Goal: Transaction & Acquisition: Purchase product/service

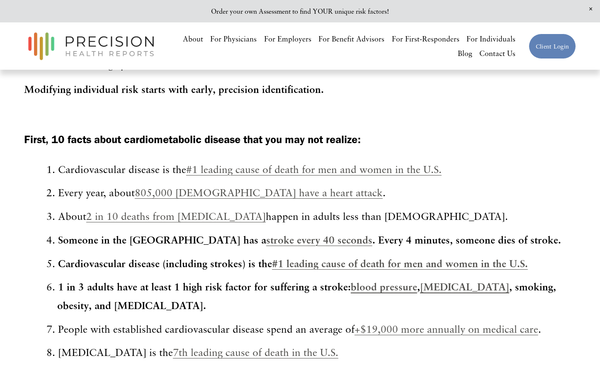
scroll to position [332, 0]
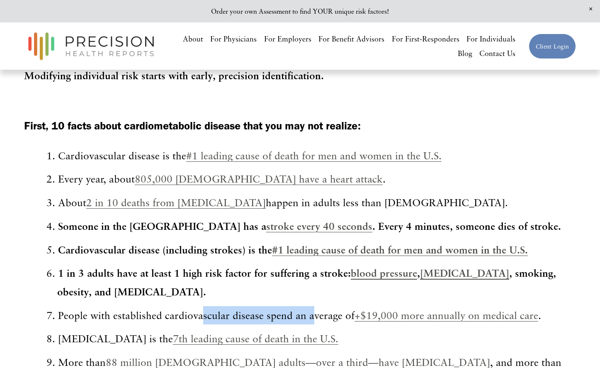
drag, startPoint x: 286, startPoint y: 315, endPoint x: 311, endPoint y: 319, distance: 24.7
click at [311, 319] on ol "Cardiovascular disease is the #1 leading cause of death for men and women in th…" at bounding box center [308, 288] width 535 height 285
click at [311, 319] on p "People with established cardiovascular disease spend an average of +$19,000 mor…" at bounding box center [316, 315] width 519 height 18
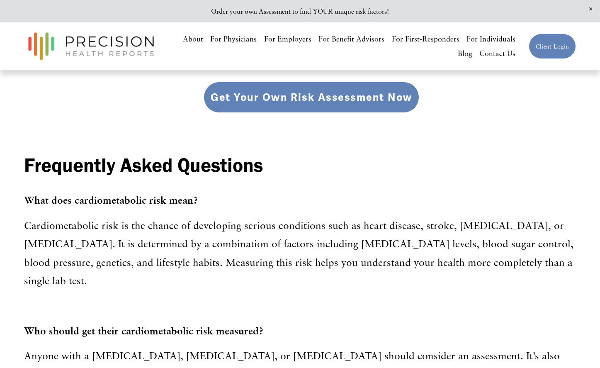
scroll to position [2742, 0]
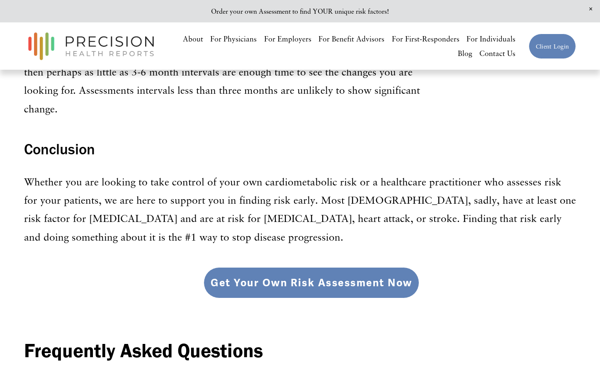
click at [336, 267] on link "Get Your Own Risk Assessment Now" at bounding box center [312, 282] width 216 height 31
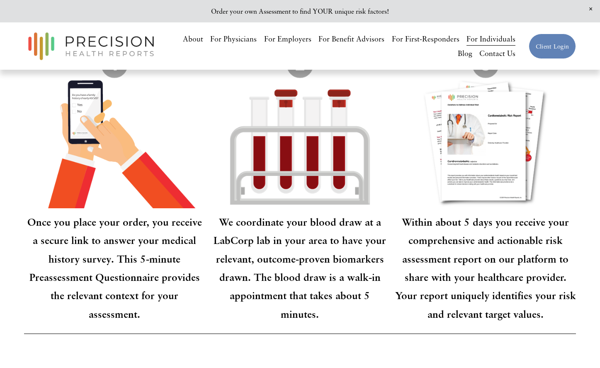
scroll to position [912, 0]
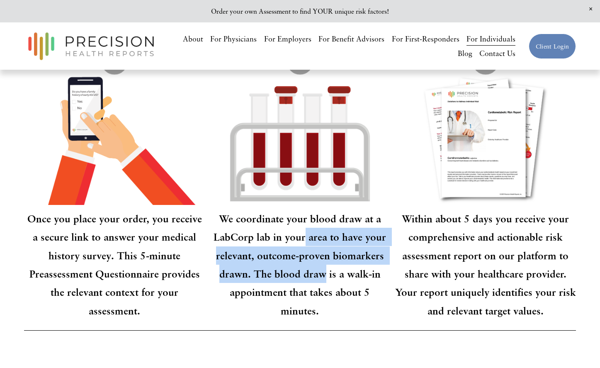
drag, startPoint x: 307, startPoint y: 199, endPoint x: 323, endPoint y: 249, distance: 53.1
click at [323, 249] on p "We coordinate your blood draw at a LabCorp lab in your area to have your releva…" at bounding box center [299, 264] width 181 height 111
click at [323, 249] on strong "We coordinate your blood draw at a LabCorp lab in your area to have your releva…" at bounding box center [301, 264] width 175 height 104
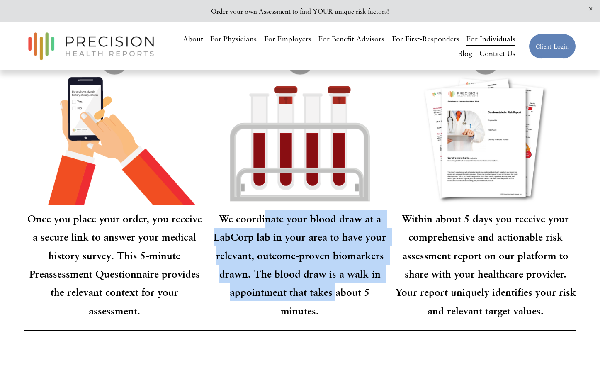
drag, startPoint x: 313, startPoint y: 263, endPoint x: 315, endPoint y: 268, distance: 5.1
click at [315, 268] on strong "We coordinate your blood draw at a LabCorp lab in your area to have your releva…" at bounding box center [301, 264] width 175 height 104
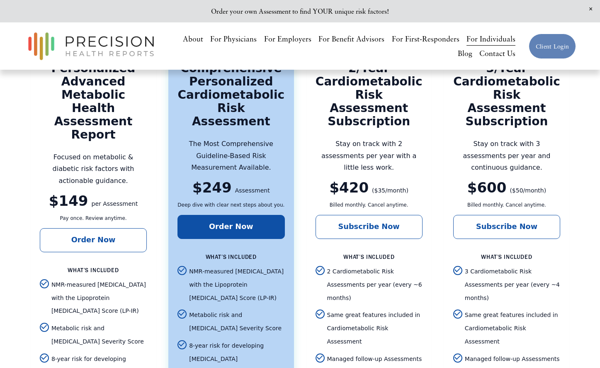
scroll to position [1285, 0]
